Goal: Go to known website: Go to known website

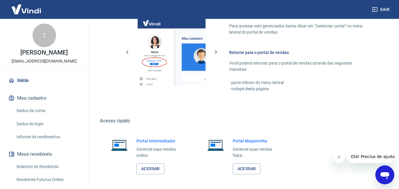
scroll to position [295, 0]
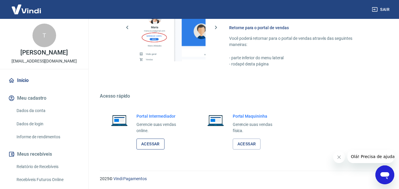
click at [154, 143] on link "Acessar" at bounding box center [150, 144] width 28 height 11
